Goal: Task Accomplishment & Management: Manage account settings

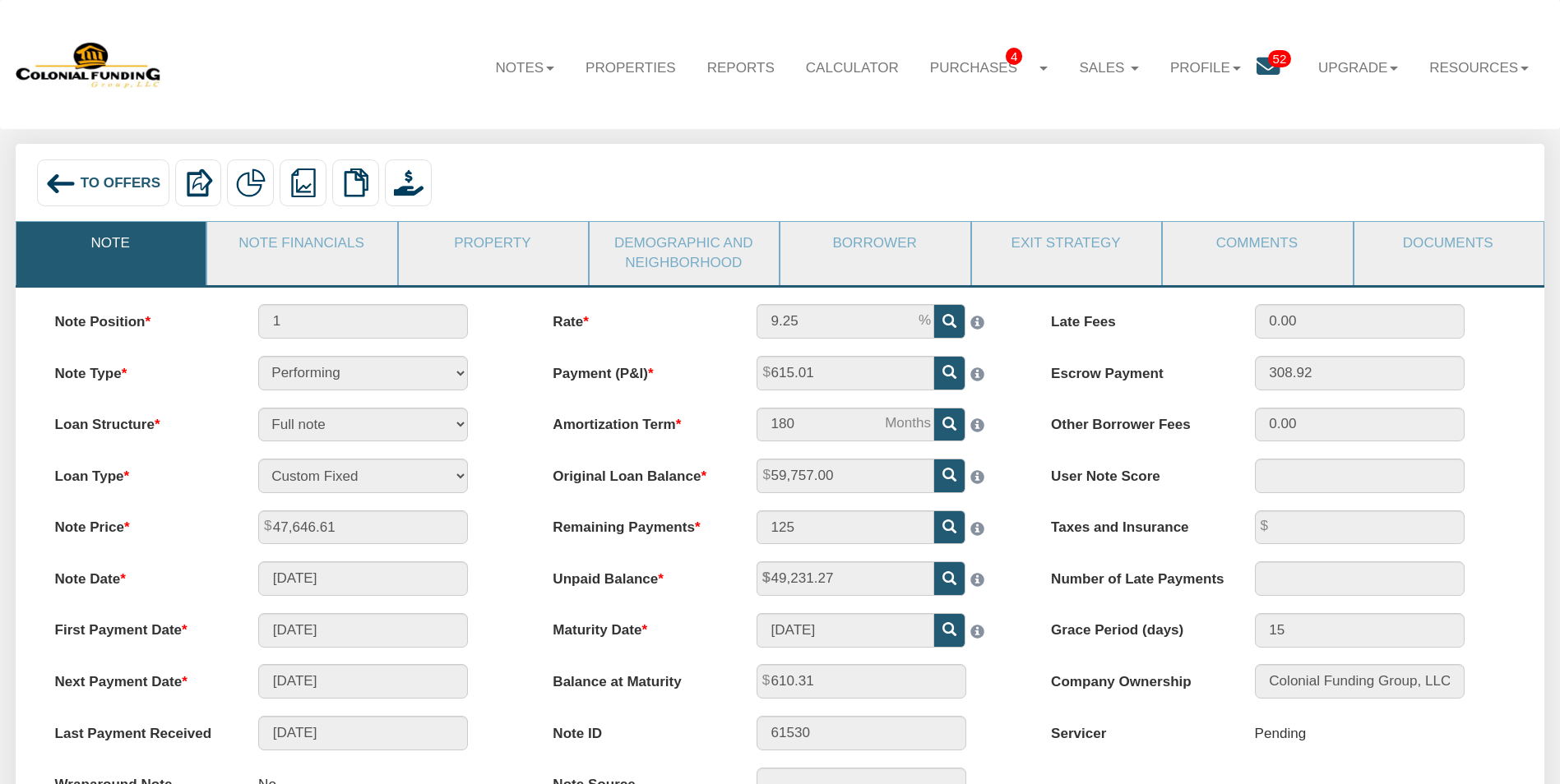
scroll to position [83, 0]
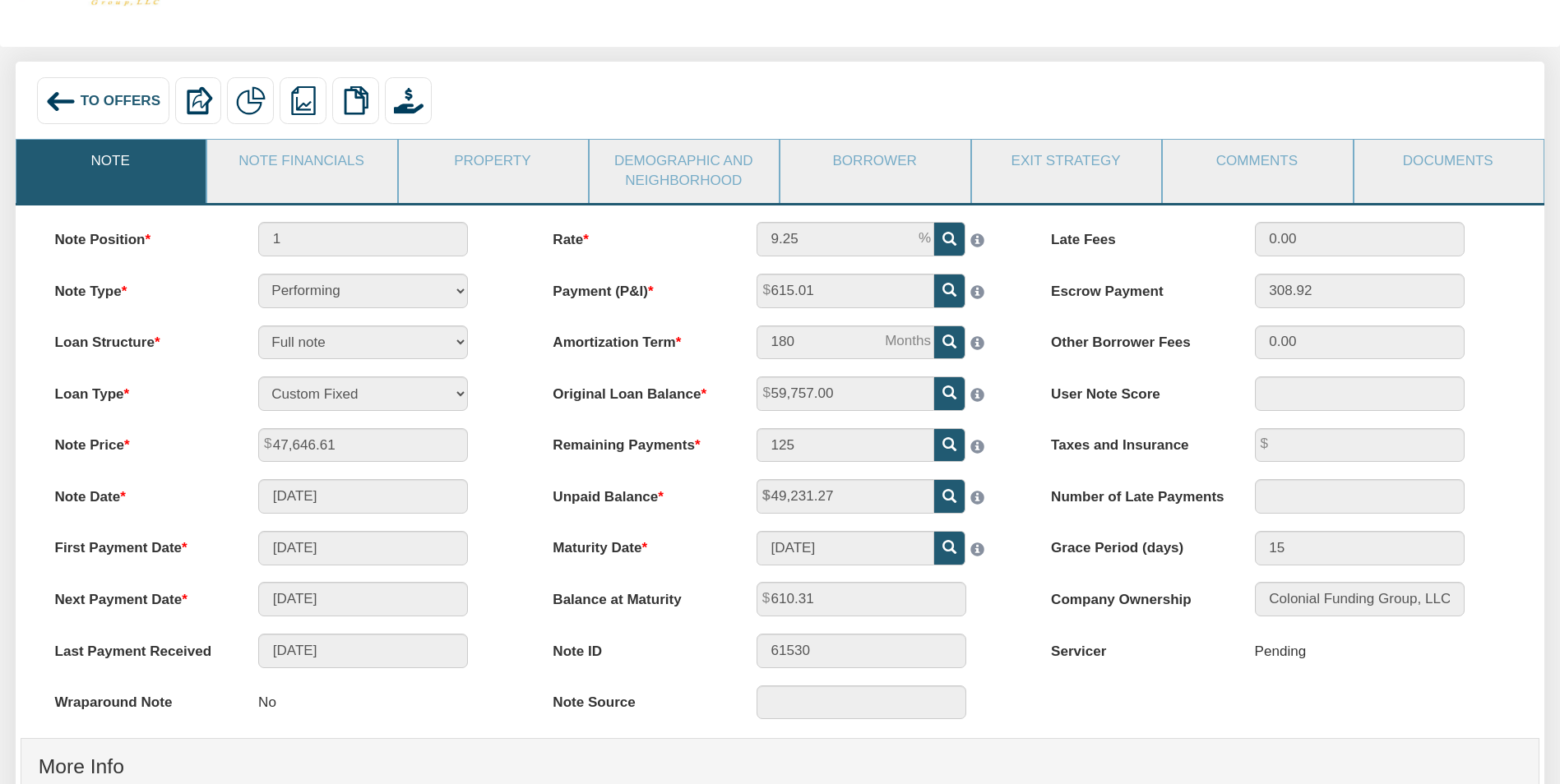
click at [111, 103] on span "To Offers" at bounding box center [120, 101] width 80 height 16
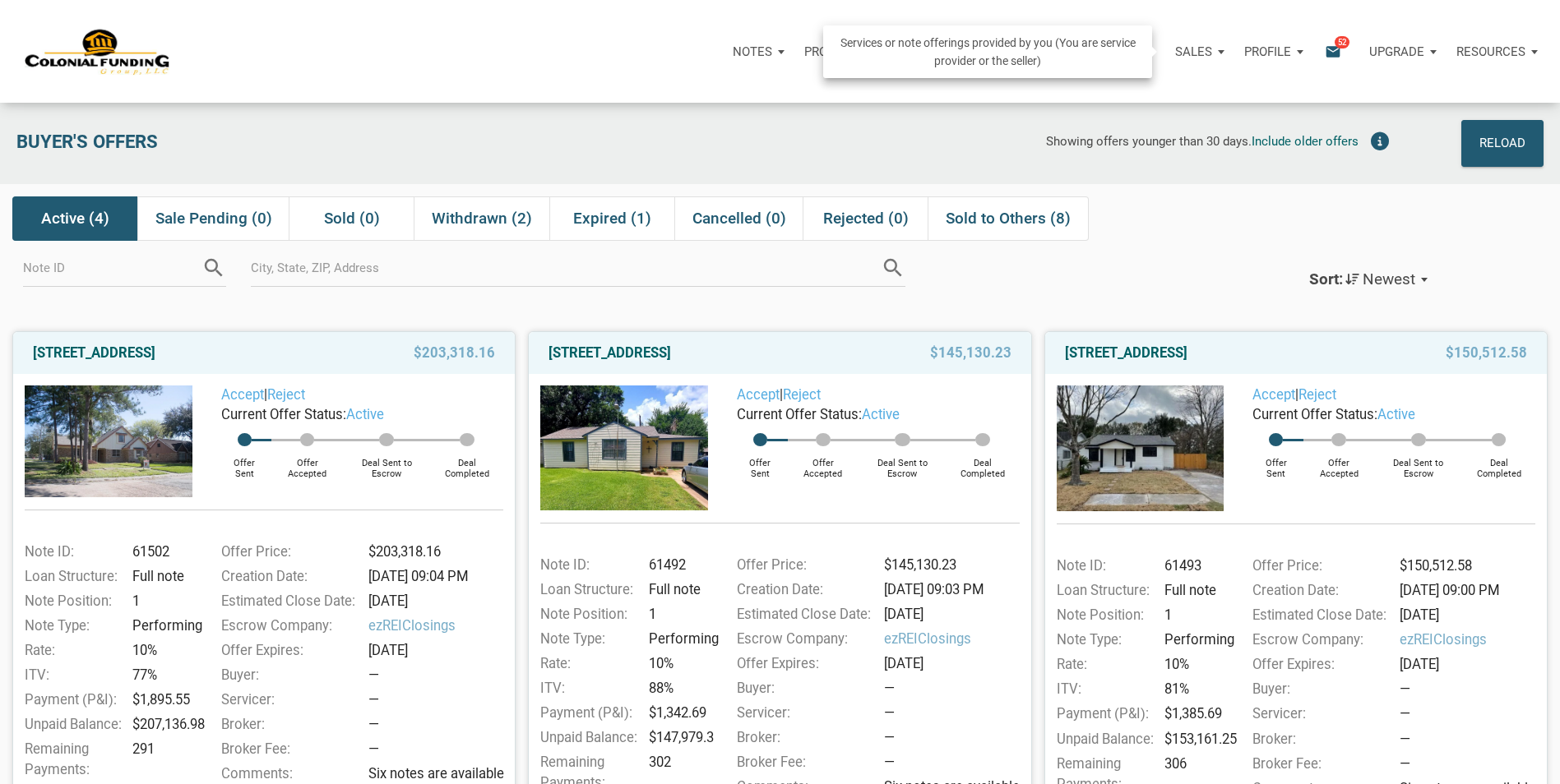
click at [1203, 52] on p "Sales" at bounding box center [1194, 52] width 37 height 15
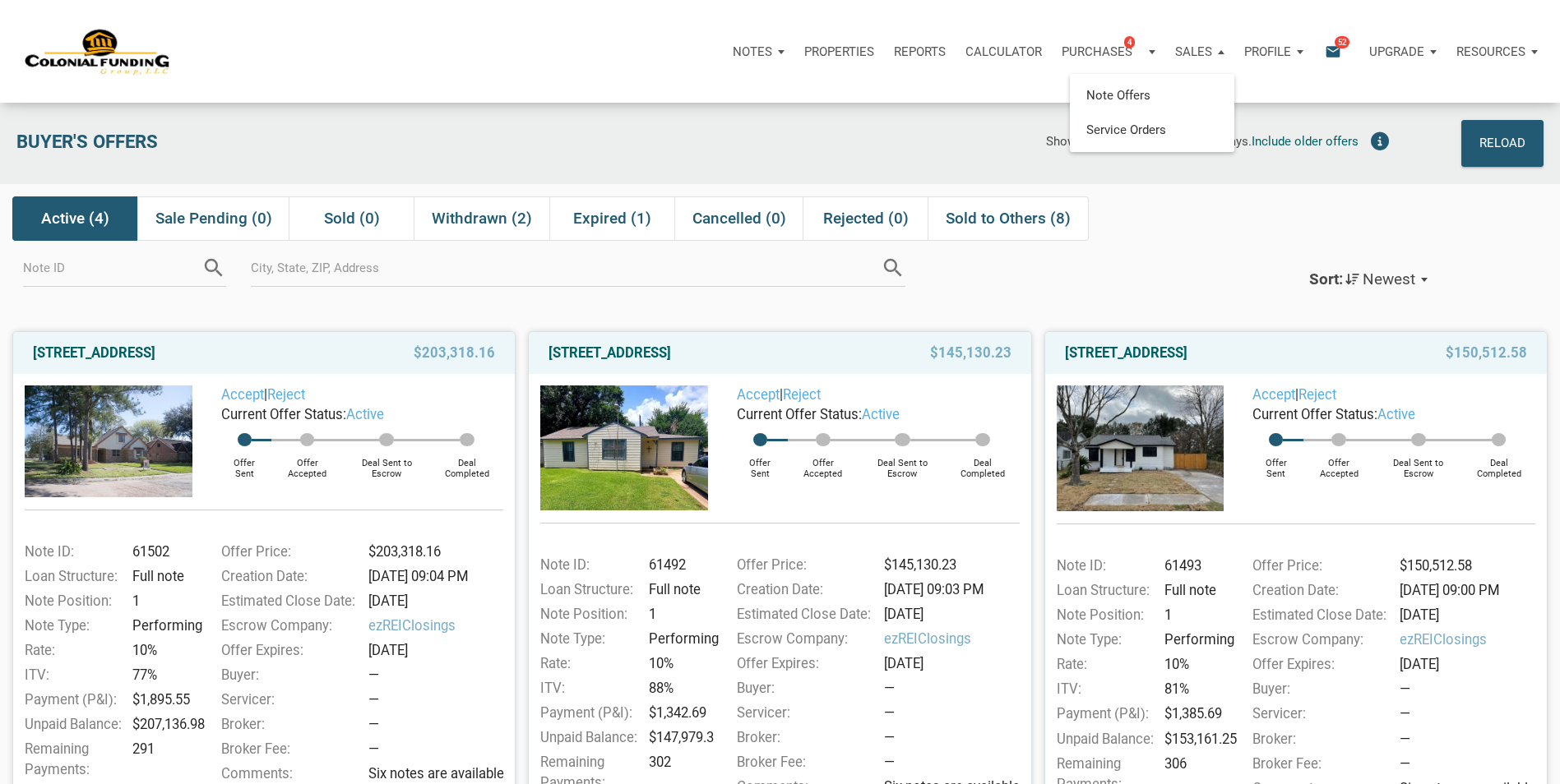
click at [1246, 218] on div "Active (4) Sale Pending (0) Sold (0) Withdrawn (2) Expired (1) Cancelled (0) Re…" at bounding box center [777, 219] width 1531 height 45
click at [1267, 53] on p "Profile" at bounding box center [1267, 52] width 47 height 15
click at [1185, 126] on link "Logout" at bounding box center [1230, 129] width 156 height 33
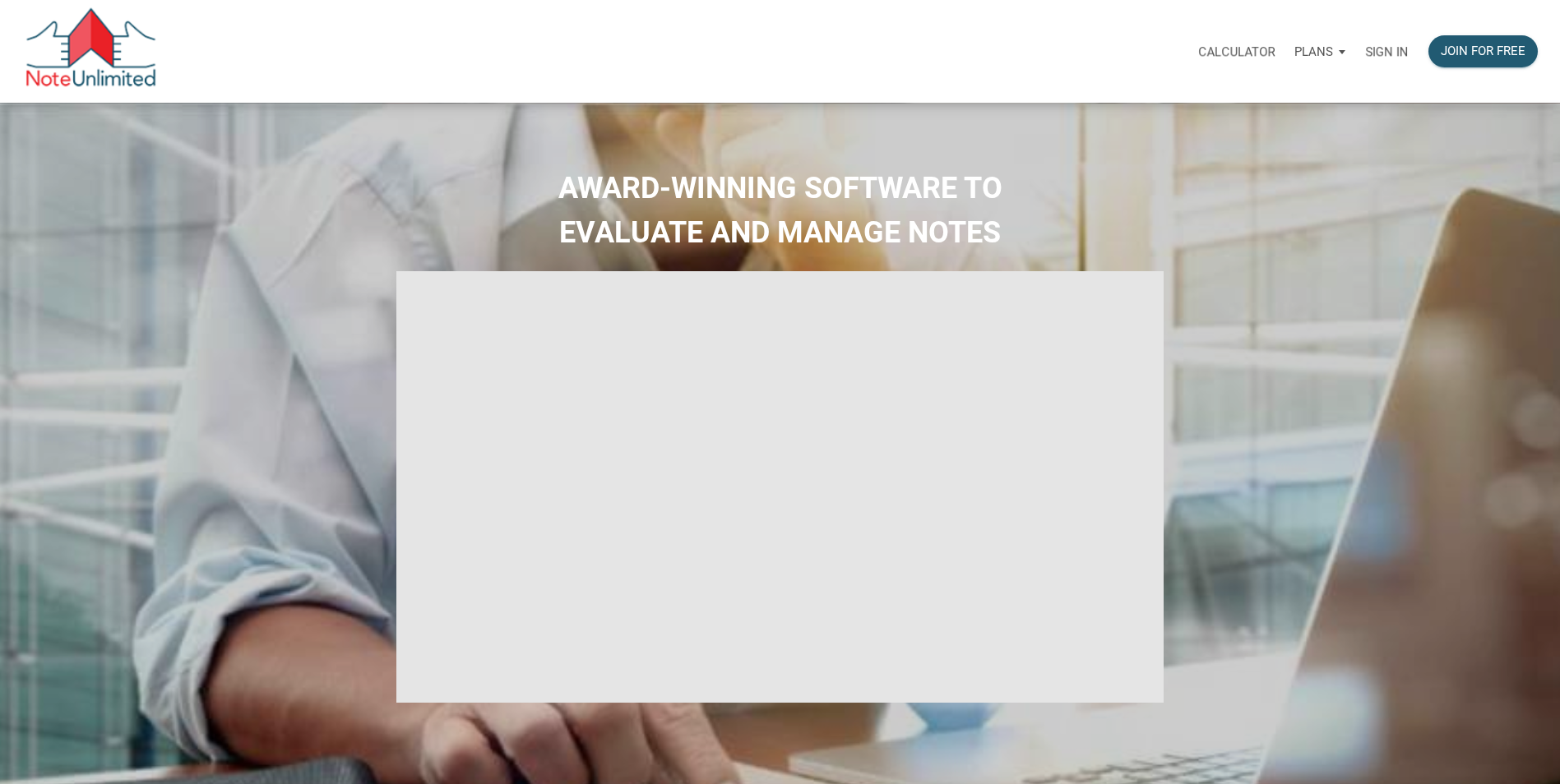
type input "Introduction to new features"
select select
